Goal: Use online tool/utility: Utilize a website feature to perform a specific function

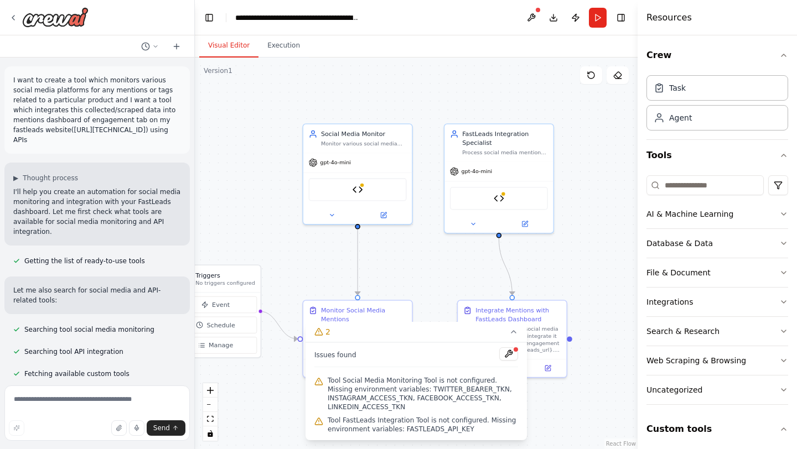
scroll to position [93, 0]
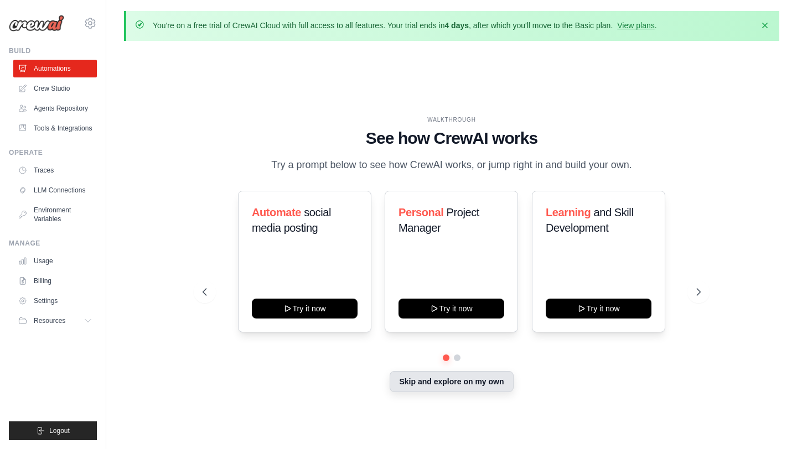
click at [422, 378] on button "Skip and explore on my own" at bounding box center [451, 381] width 123 height 21
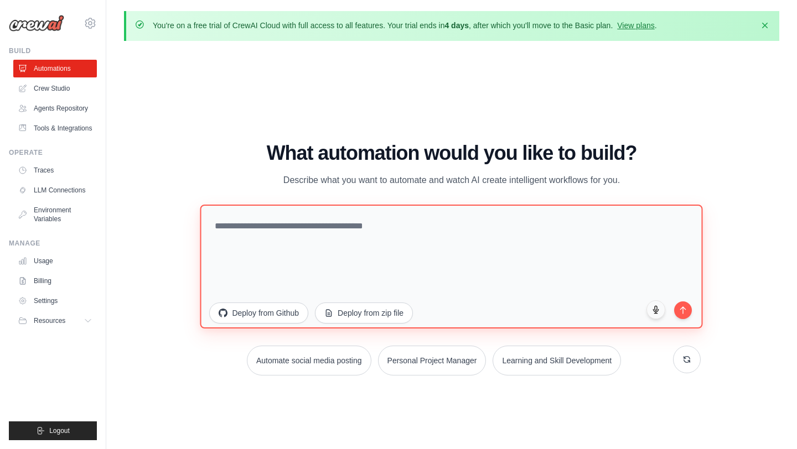
click at [451, 250] on textarea at bounding box center [451, 267] width 502 height 124
paste textarea "**********"
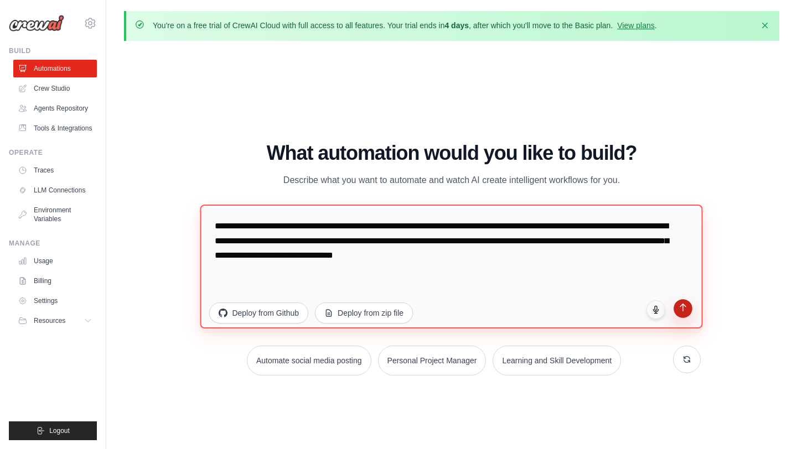
type textarea "**********"
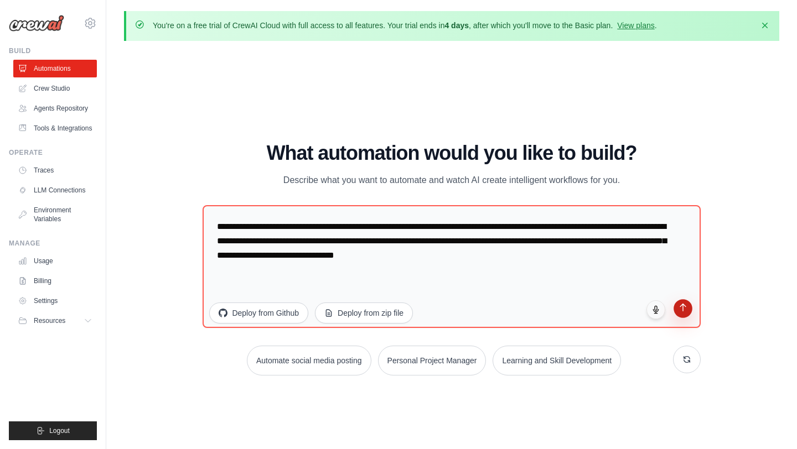
click at [681, 314] on button "submit" at bounding box center [682, 308] width 19 height 19
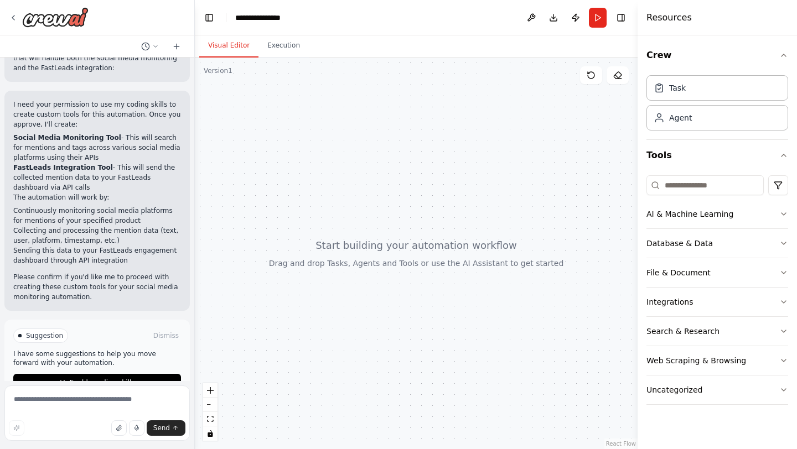
scroll to position [482, 0]
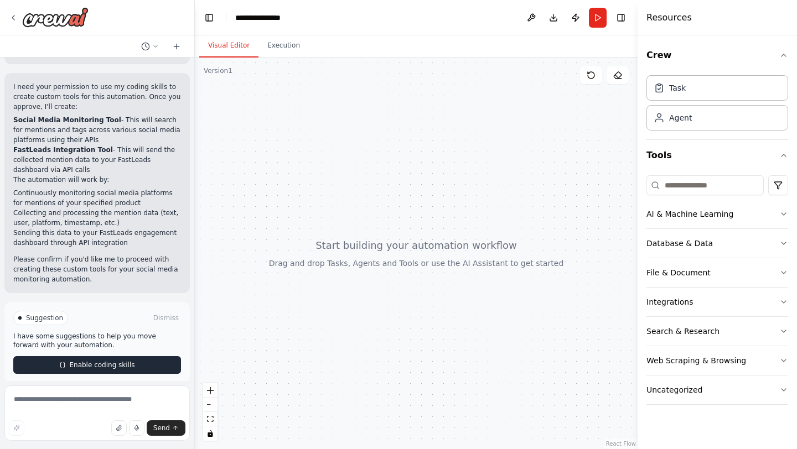
click at [98, 361] on span "Enable coding skills" at bounding box center [101, 365] width 65 height 9
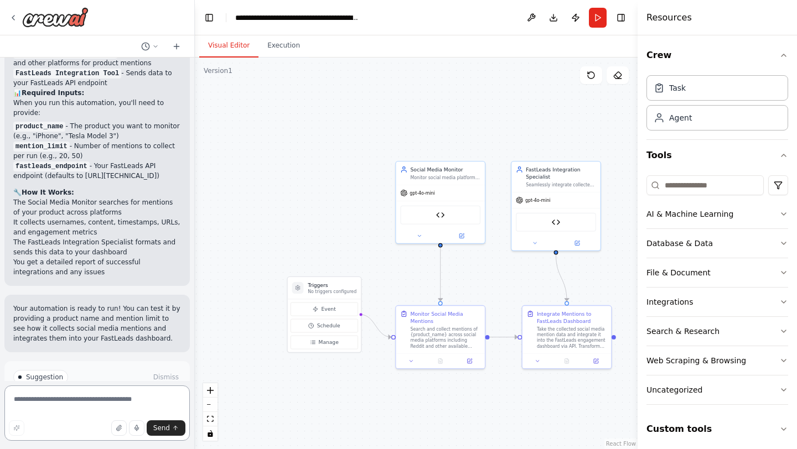
scroll to position [2070, 0]
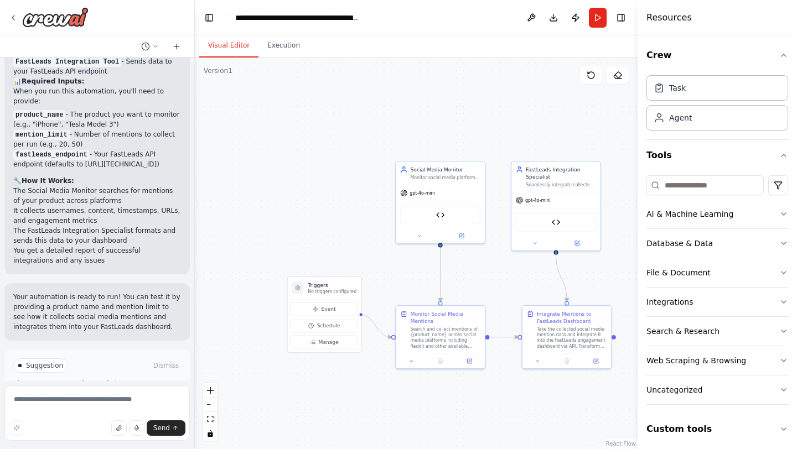
click at [103, 408] on span "Run Automation" at bounding box center [102, 412] width 54 height 9
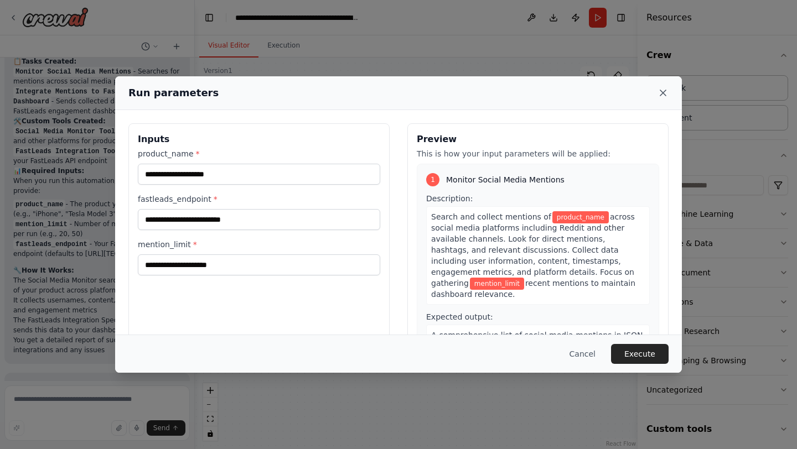
click at [665, 95] on icon at bounding box center [663, 93] width 6 height 6
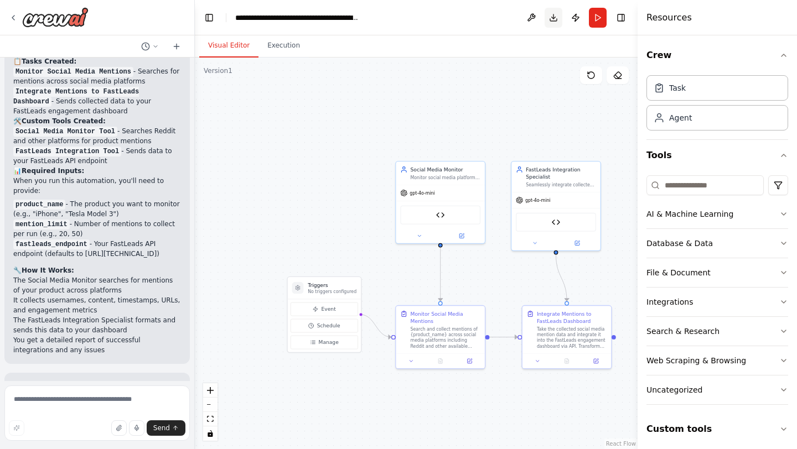
click at [554, 19] on button "Download" at bounding box center [553, 18] width 18 height 20
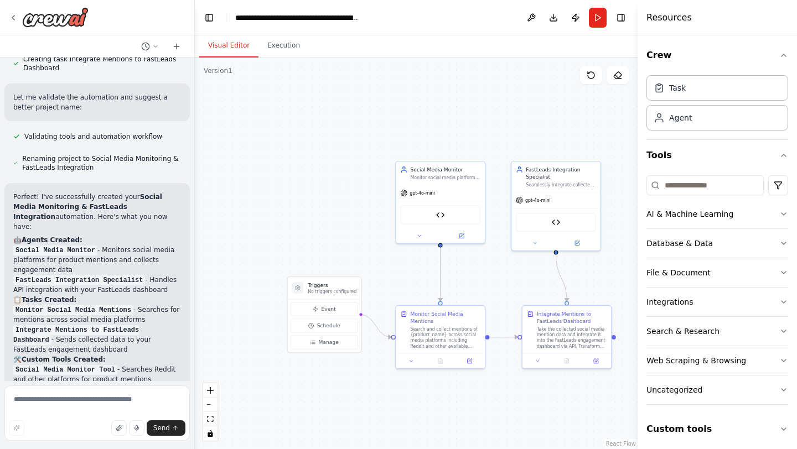
scroll to position [1743, 0]
